Goal: Information Seeking & Learning: Find specific fact

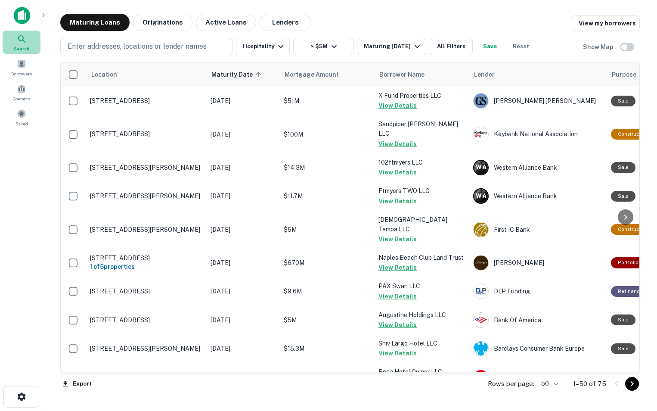
click at [19, 38] on icon at bounding box center [21, 38] width 7 height 7
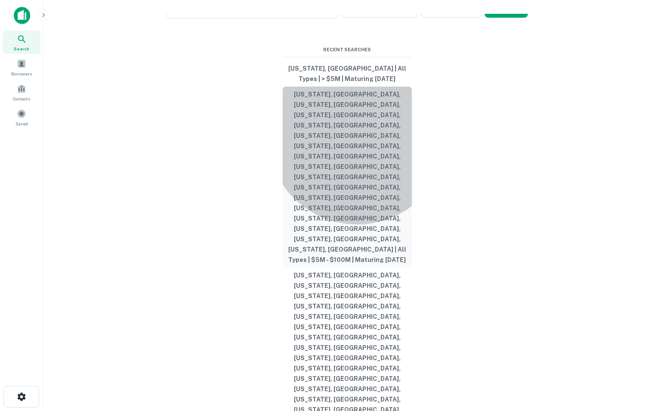
click at [357, 228] on button "[US_STATE], [GEOGRAPHIC_DATA], [US_STATE], [GEOGRAPHIC_DATA], [US_STATE], [GEOG…" at bounding box center [347, 177] width 129 height 181
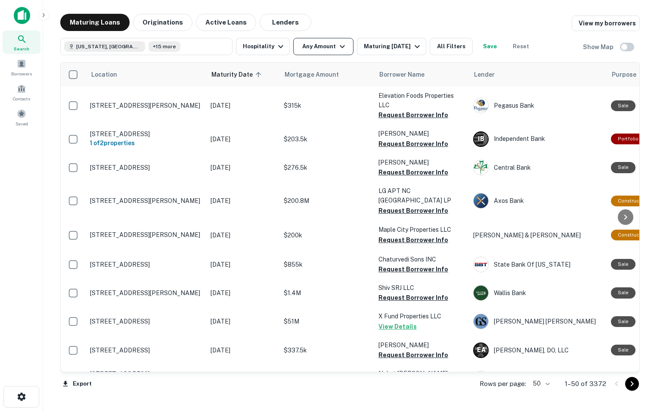
click at [343, 49] on icon "button" at bounding box center [342, 46] width 10 height 10
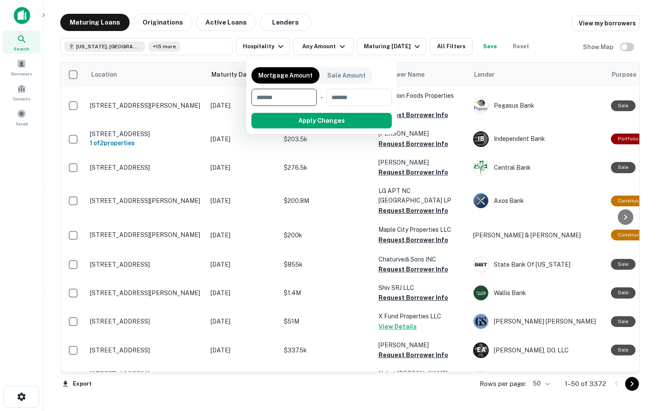
click at [286, 101] on input "number" at bounding box center [281, 97] width 59 height 17
type input "*******"
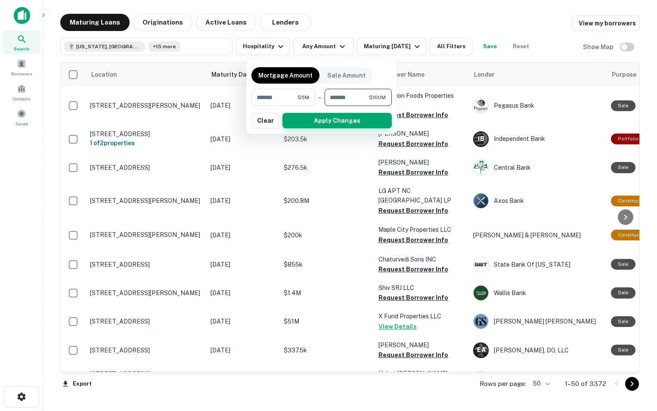
type input "*********"
click at [305, 120] on button "Apply Changes" at bounding box center [337, 121] width 109 height 16
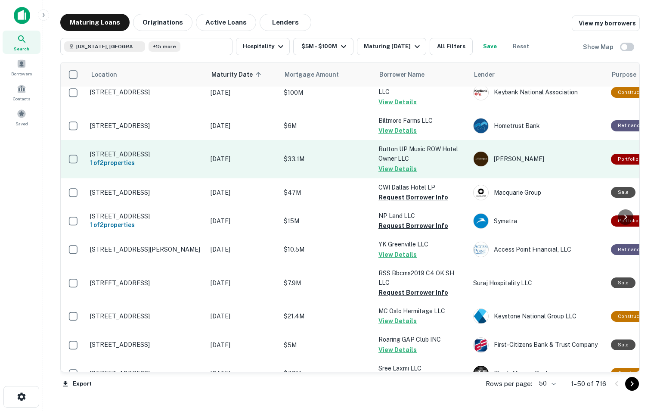
scroll to position [42, 0]
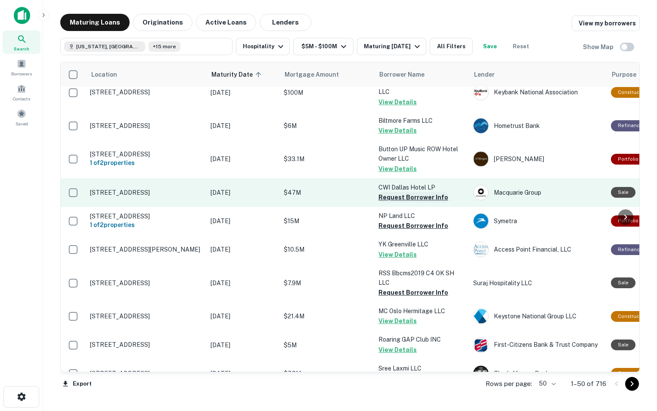
click at [399, 196] on button "Request Borrower Info" at bounding box center [414, 197] width 70 height 10
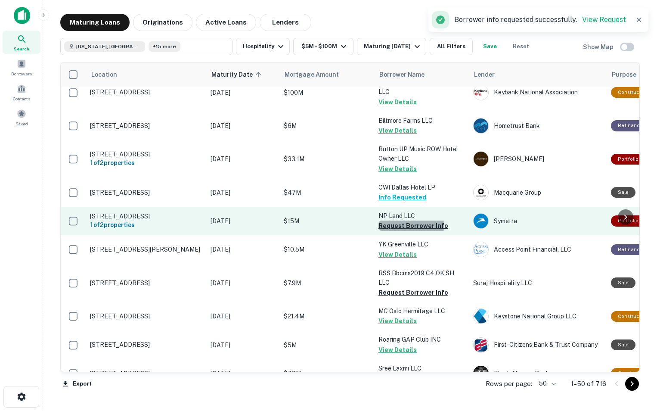
click at [387, 227] on button "Request Borrower Info" at bounding box center [414, 226] width 70 height 10
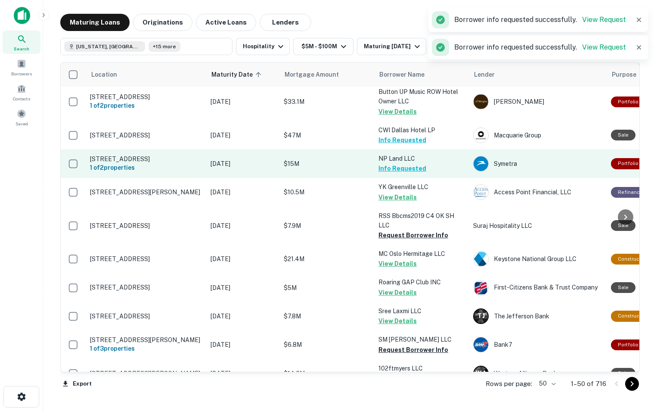
scroll to position [105, 0]
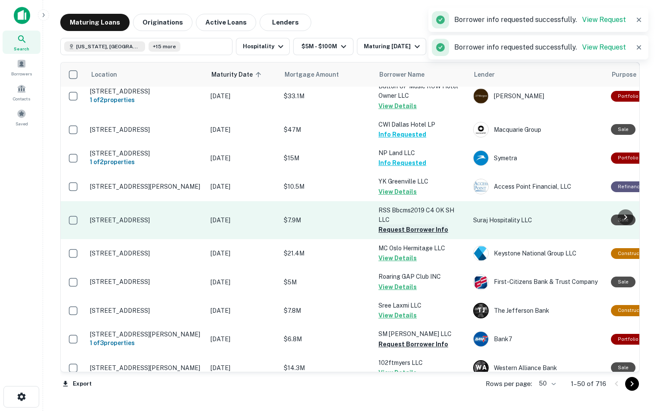
click at [405, 234] on button "Request Borrower Info" at bounding box center [414, 229] width 70 height 10
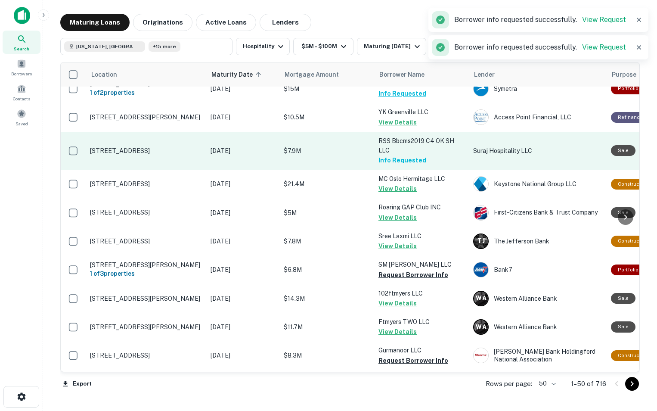
scroll to position [191, 0]
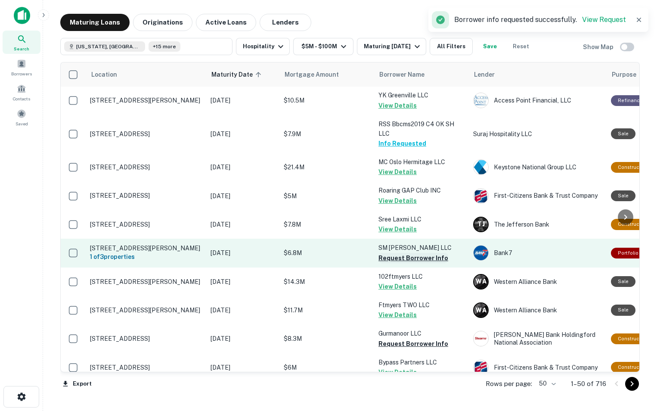
click at [392, 263] on button "Request Borrower Info" at bounding box center [414, 258] width 70 height 10
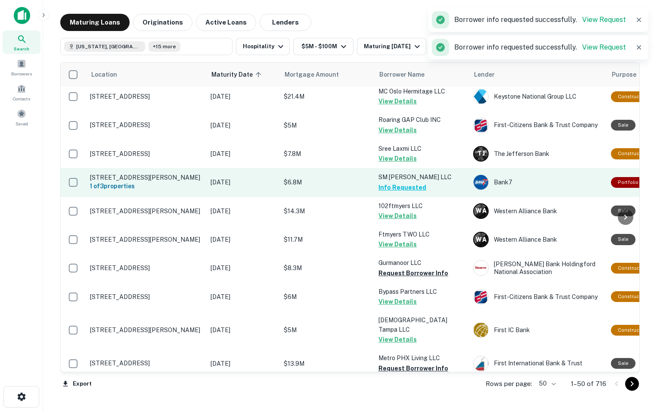
scroll to position [275, 0]
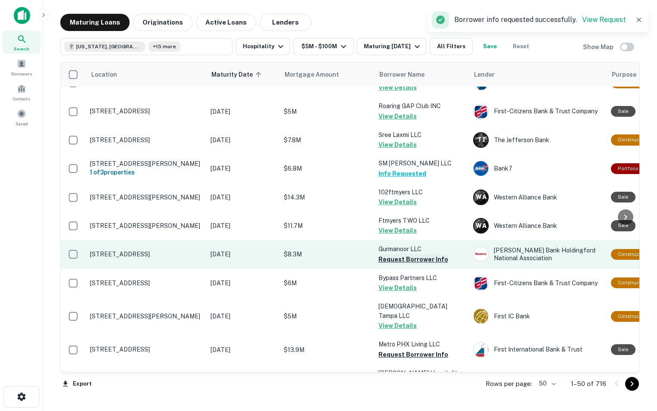
click at [392, 265] on button "Request Borrower Info" at bounding box center [414, 259] width 70 height 10
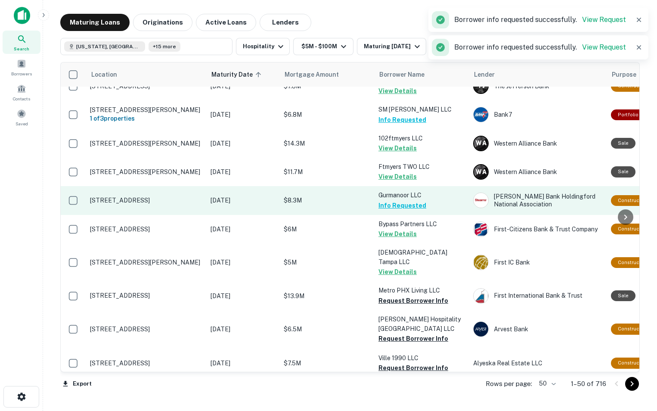
scroll to position [347, 0]
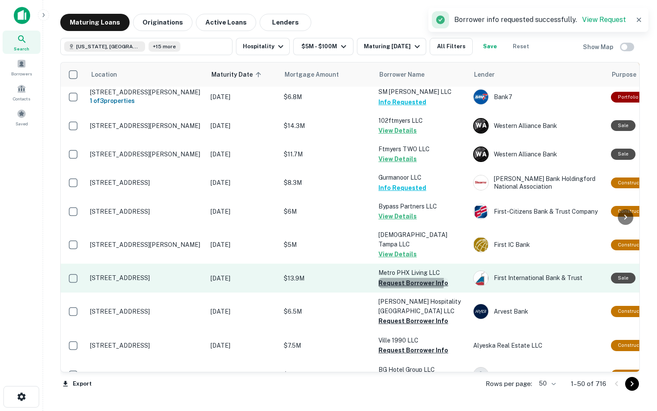
click at [396, 283] on button "Request Borrower Info" at bounding box center [414, 283] width 70 height 10
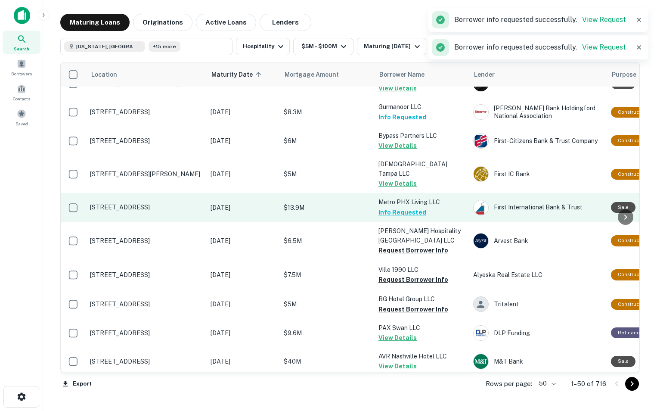
scroll to position [421, 0]
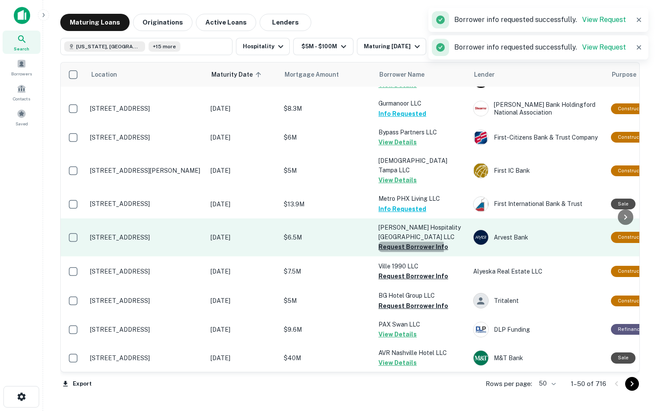
click at [389, 249] on button "Request Borrower Info" at bounding box center [414, 247] width 70 height 10
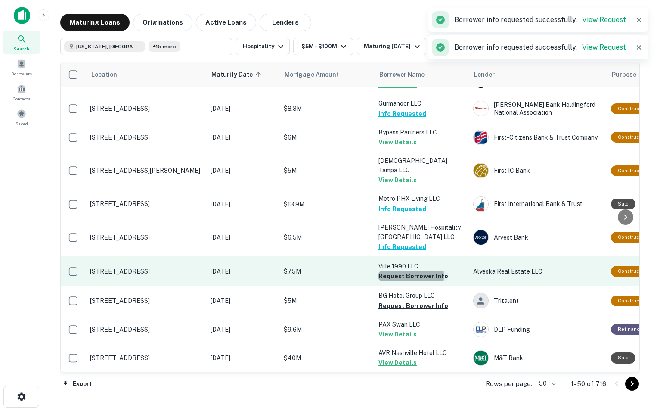
click at [392, 277] on button "Request Borrower Info" at bounding box center [414, 276] width 70 height 10
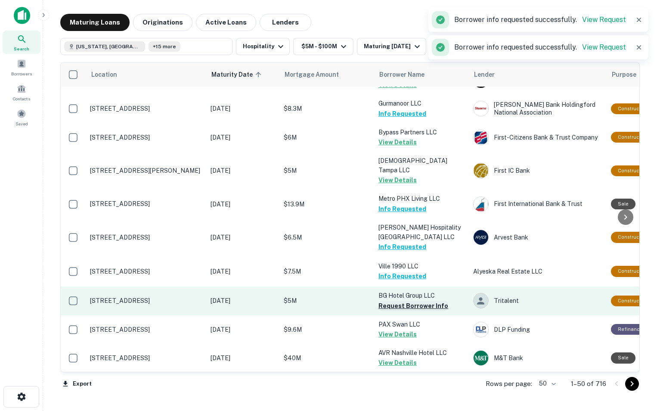
click at [386, 307] on button "Request Borrower Info" at bounding box center [414, 306] width 70 height 10
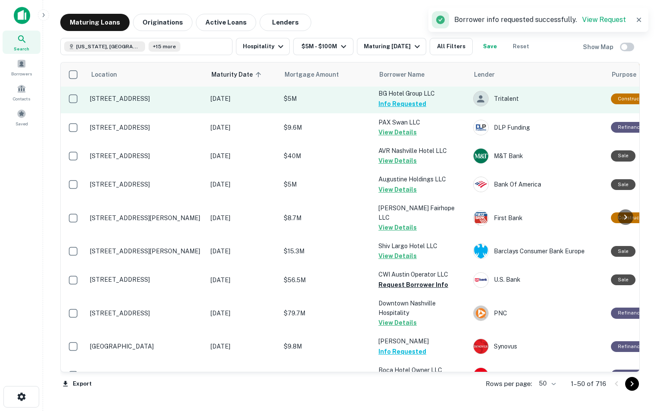
scroll to position [623, 0]
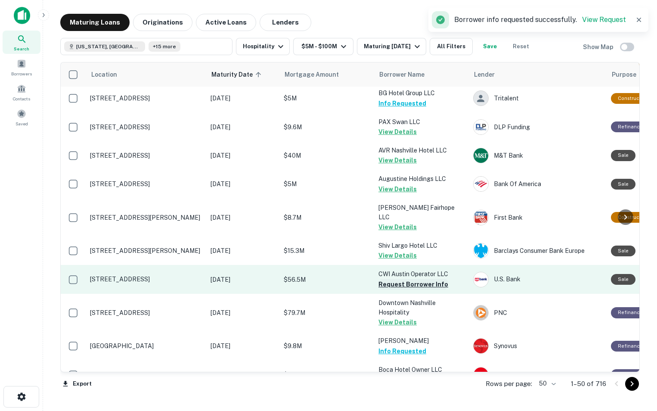
click at [396, 279] on button "Request Borrower Info" at bounding box center [414, 284] width 70 height 10
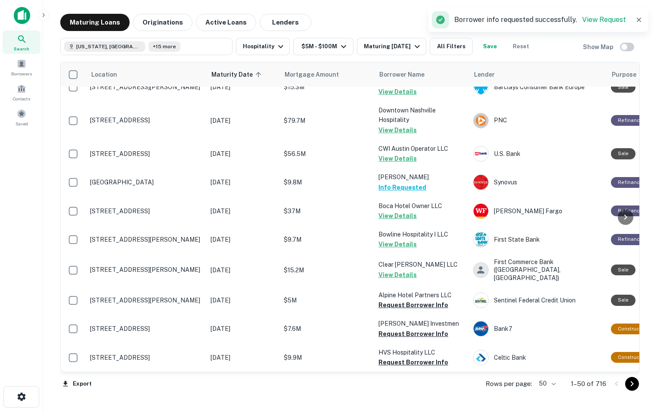
scroll to position [788, 0]
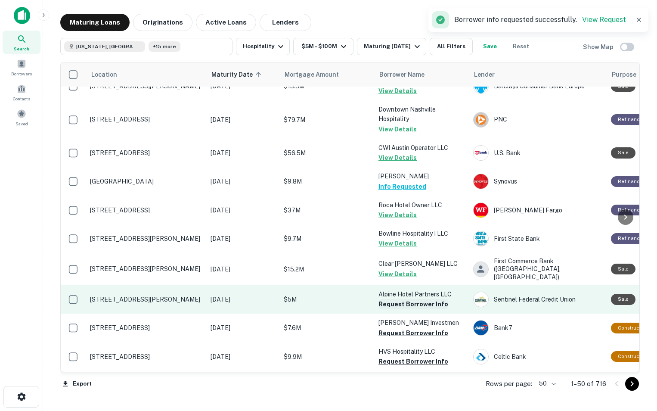
click at [405, 299] on button "Request Borrower Info" at bounding box center [414, 304] width 70 height 10
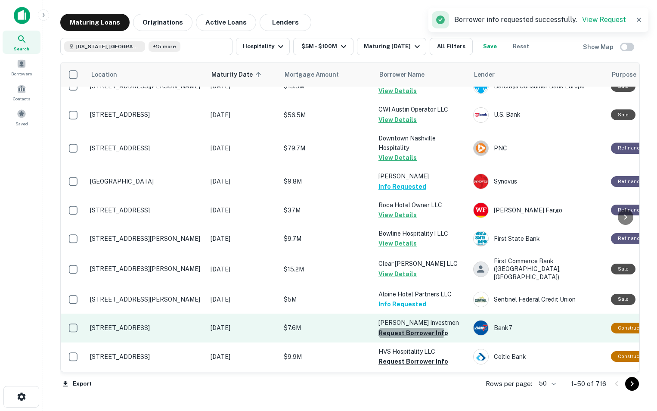
click at [406, 330] on button "Request Borrower Info" at bounding box center [414, 333] width 70 height 10
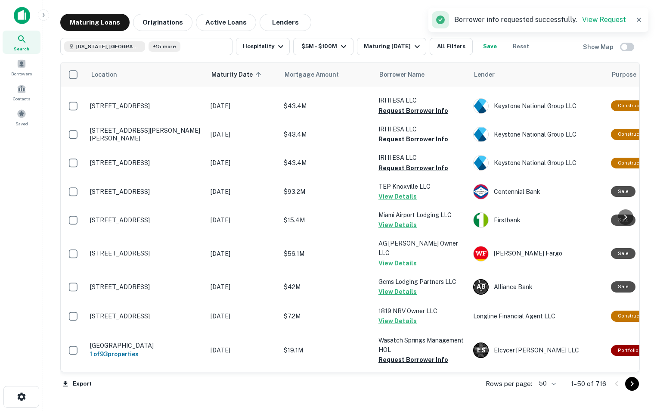
scroll to position [1262, 0]
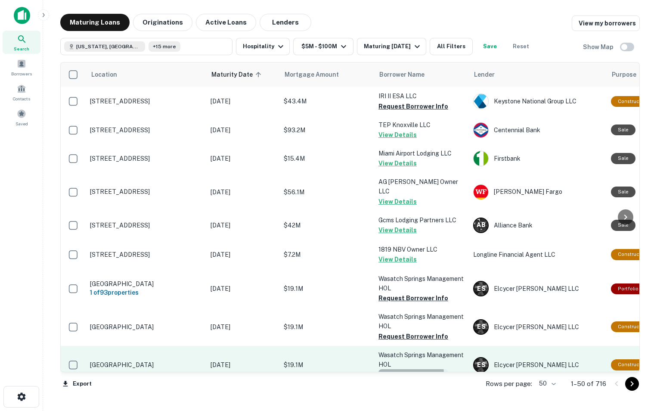
click at [407, 369] on button "Request Borrower Info" at bounding box center [414, 374] width 70 height 10
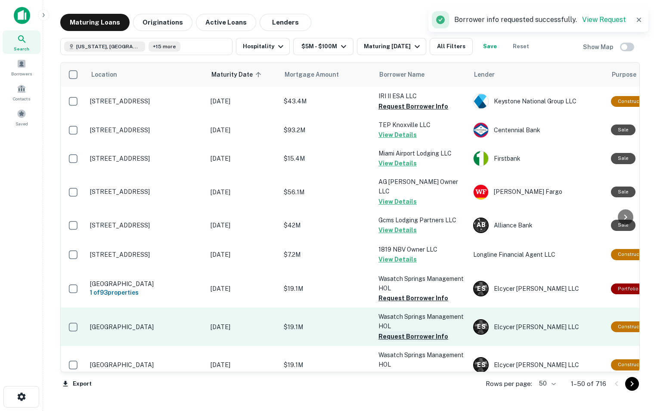
click at [402, 331] on button "Request Borrower Info" at bounding box center [414, 336] width 70 height 10
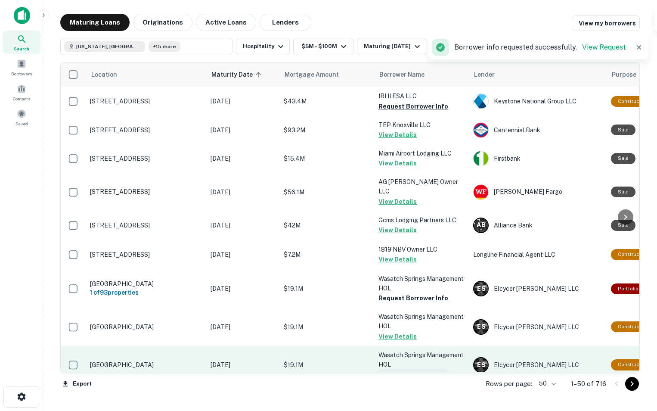
click at [408, 369] on button "Request Borrower Info" at bounding box center [414, 374] width 70 height 10
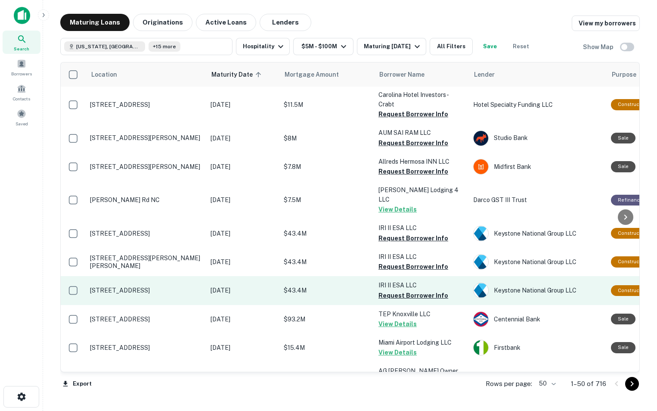
scroll to position [1059, 0]
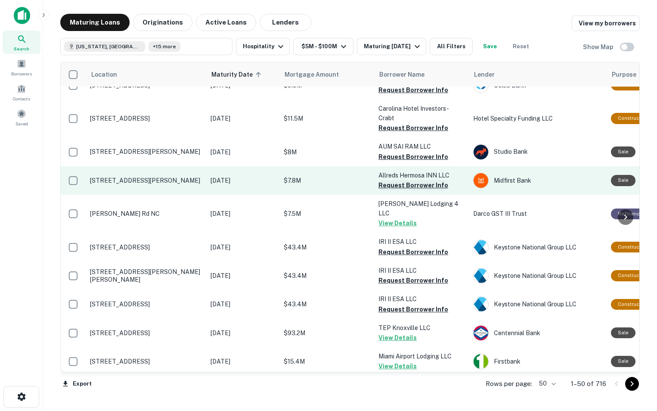
click at [399, 180] on button "Request Borrower Info" at bounding box center [414, 185] width 70 height 10
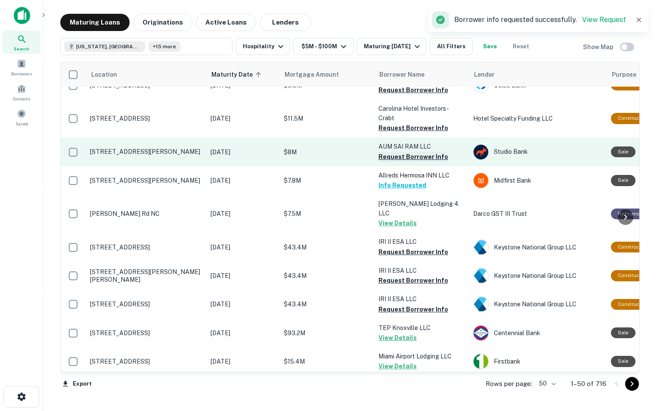
click at [398, 152] on button "Request Borrower Info" at bounding box center [414, 157] width 70 height 10
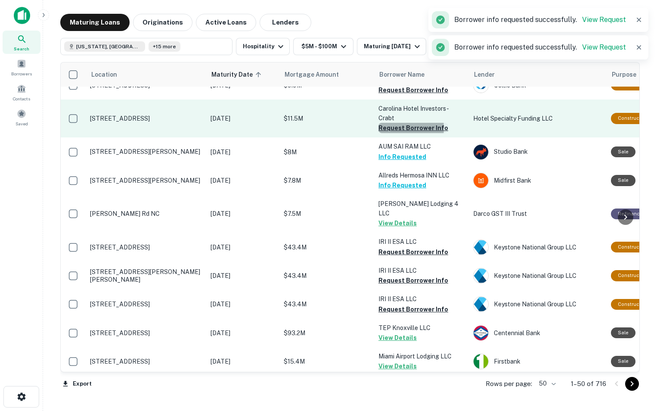
click at [390, 123] on button "Request Borrower Info" at bounding box center [414, 128] width 70 height 10
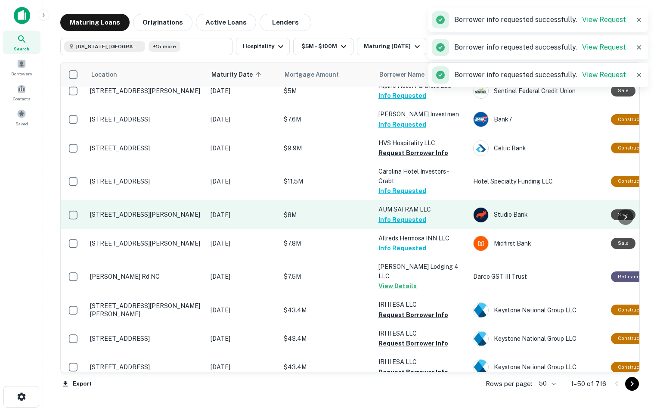
scroll to position [987, 0]
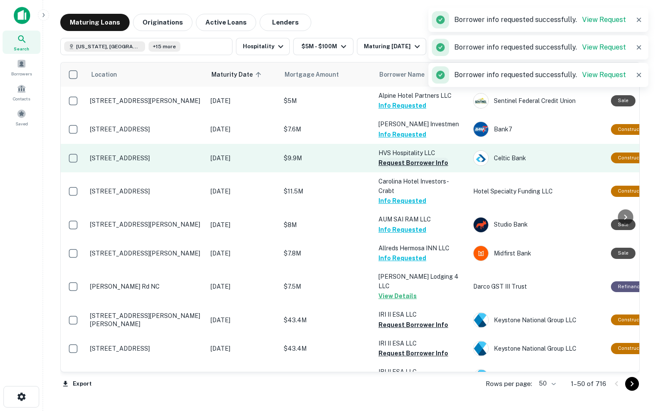
click at [392, 161] on button "Request Borrower Info" at bounding box center [414, 163] width 70 height 10
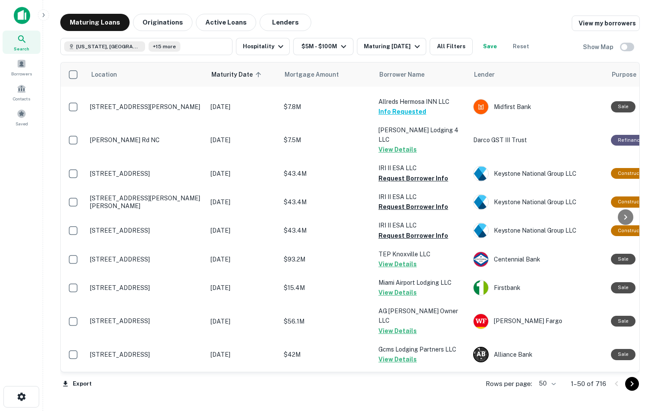
scroll to position [1262, 0]
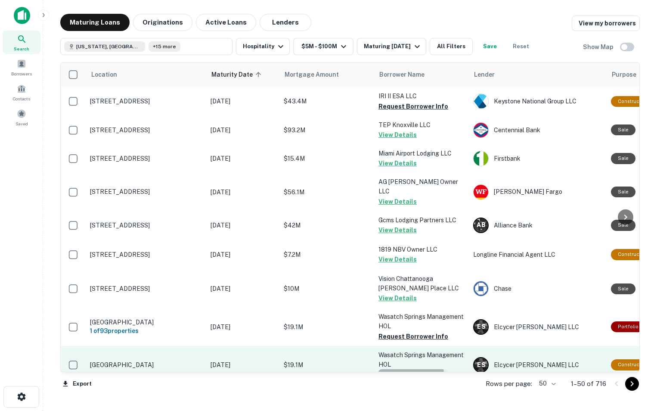
click at [401, 369] on button "Request Borrower Info" at bounding box center [414, 374] width 70 height 10
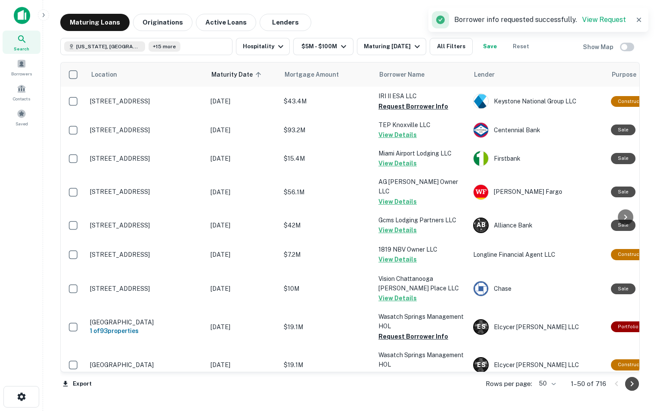
click at [633, 386] on icon "Go to next page" at bounding box center [632, 384] width 10 height 10
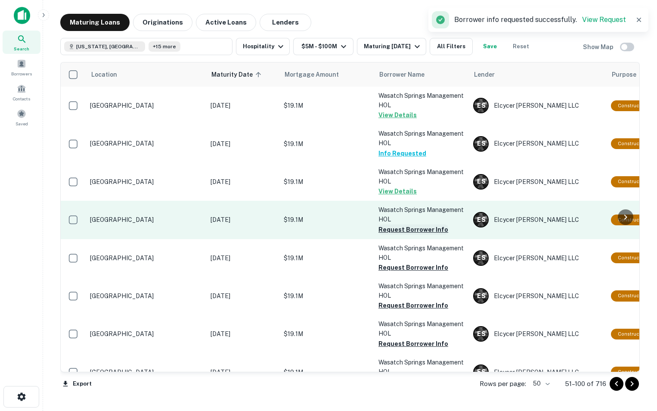
click at [410, 228] on button "Request Borrower Info" at bounding box center [414, 229] width 70 height 10
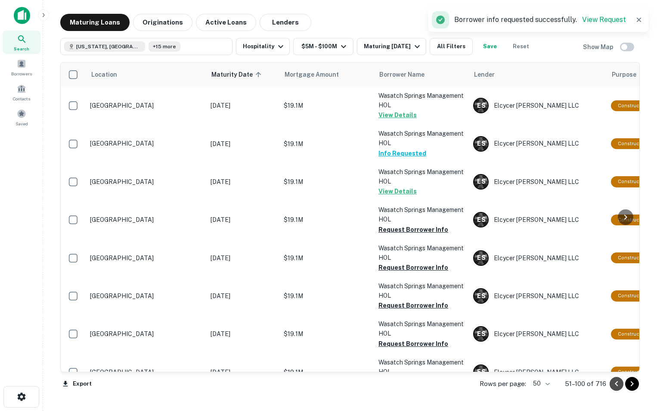
click at [614, 383] on icon "Go to previous page" at bounding box center [617, 384] width 10 height 10
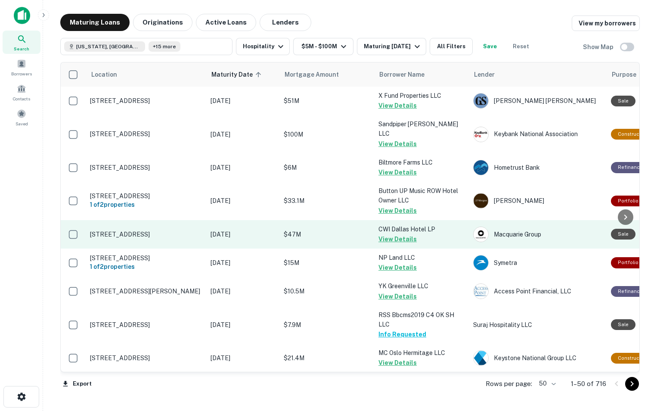
click at [367, 239] on p "$47M" at bounding box center [327, 234] width 86 height 9
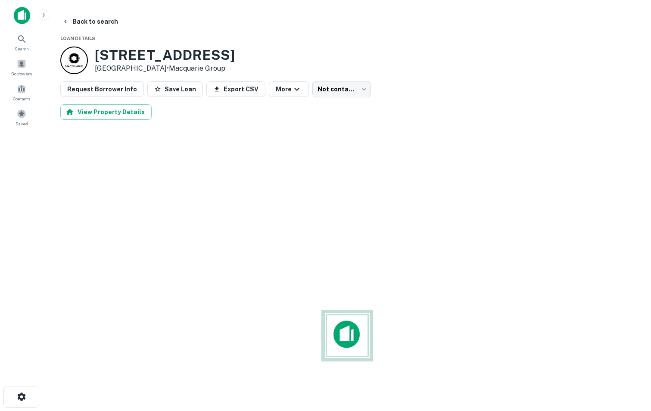
scroll to position [0, 0]
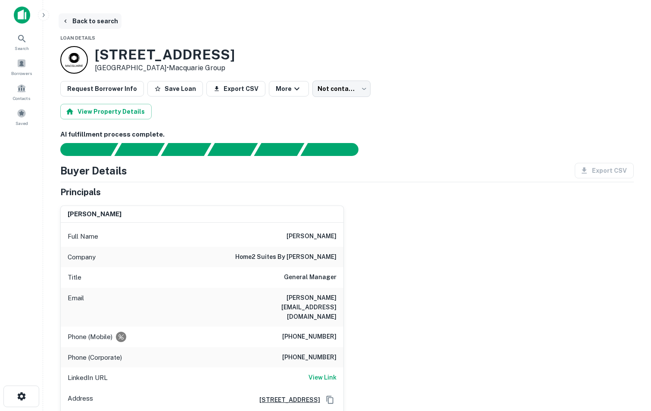
click at [88, 22] on button "Back to search" at bounding box center [90, 21] width 63 height 16
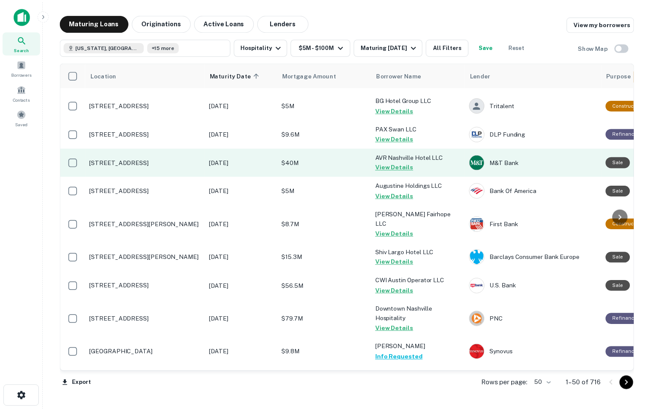
scroll to position [618, 0]
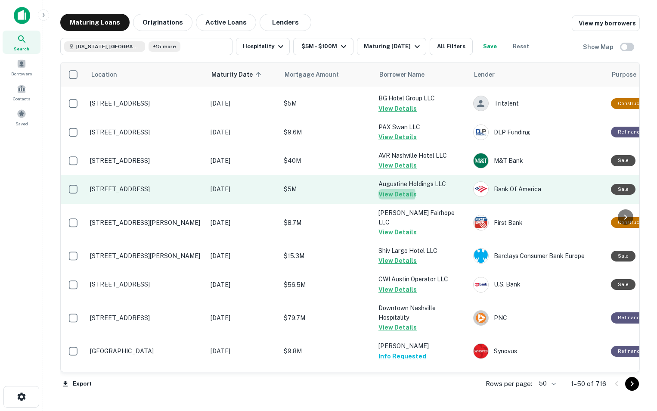
click at [391, 195] on button "View Details" at bounding box center [398, 194] width 38 height 10
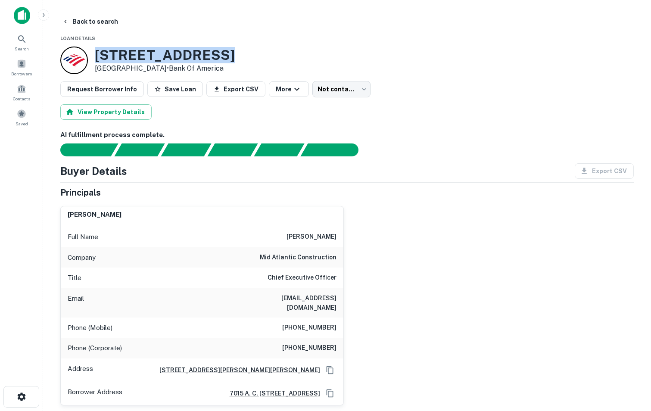
drag, startPoint x: 96, startPoint y: 50, endPoint x: 217, endPoint y: 49, distance: 120.6
click at [217, 49] on h3 "[STREET_ADDRESS]" at bounding box center [165, 55] width 140 height 16
copy h3 "[STREET_ADDRESS]"
